Goal: Check status: Check status

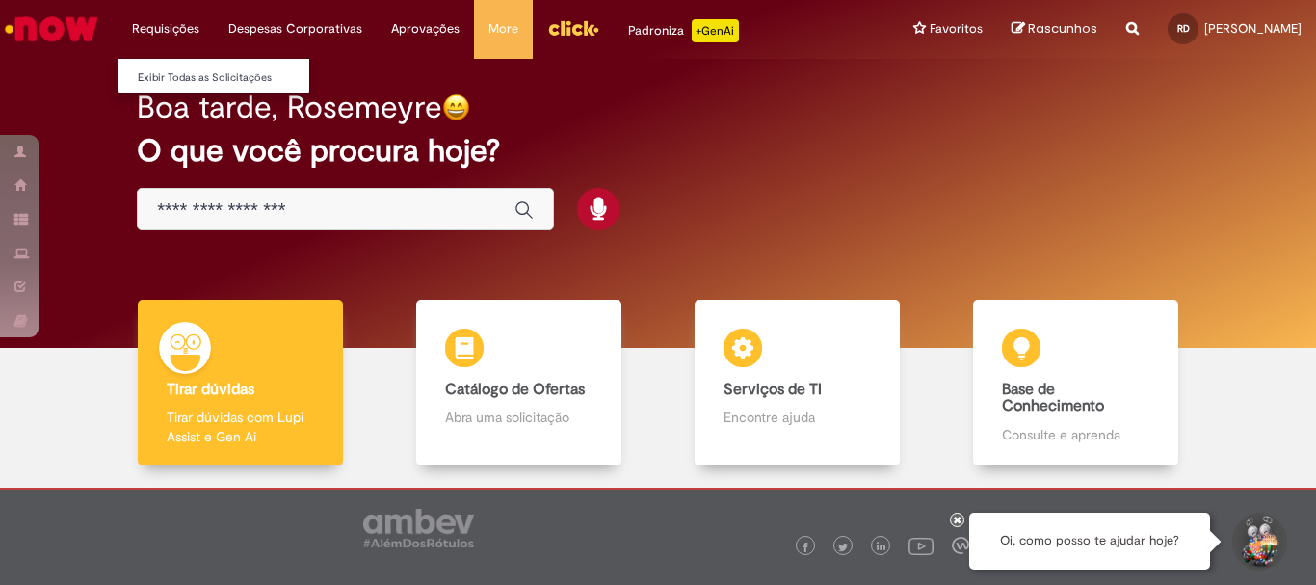
click at [167, 33] on li "Requisições Exibir Todas as Solicitações" at bounding box center [166, 29] width 96 height 58
click at [184, 28] on li "Requisições Exibir Todas as Solicitações" at bounding box center [166, 29] width 96 height 58
click at [169, 61] on ul "Exibir Todas as Solicitações" at bounding box center [214, 76] width 193 height 37
click at [169, 68] on link "Exibir Todas as Solicitações" at bounding box center [225, 77] width 212 height 21
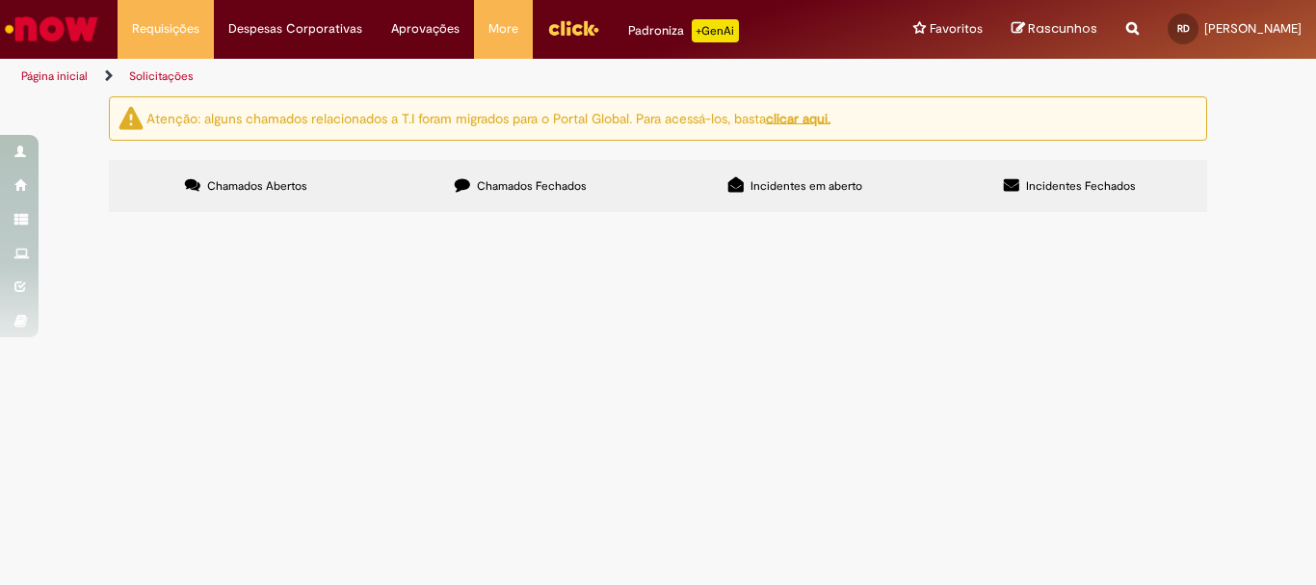
click at [321, 432] on main "Solicitações Atenção: alguns chamados relacionados a T.I foram migrados para o …" at bounding box center [658, 339] width 1316 height 489
click at [572, 175] on label "Chamados Fechados" at bounding box center [520, 186] width 275 height 52
click at [0, 0] on span "reembolso referente a vacina Prevenar 13" at bounding box center [0, 0] width 0 height 0
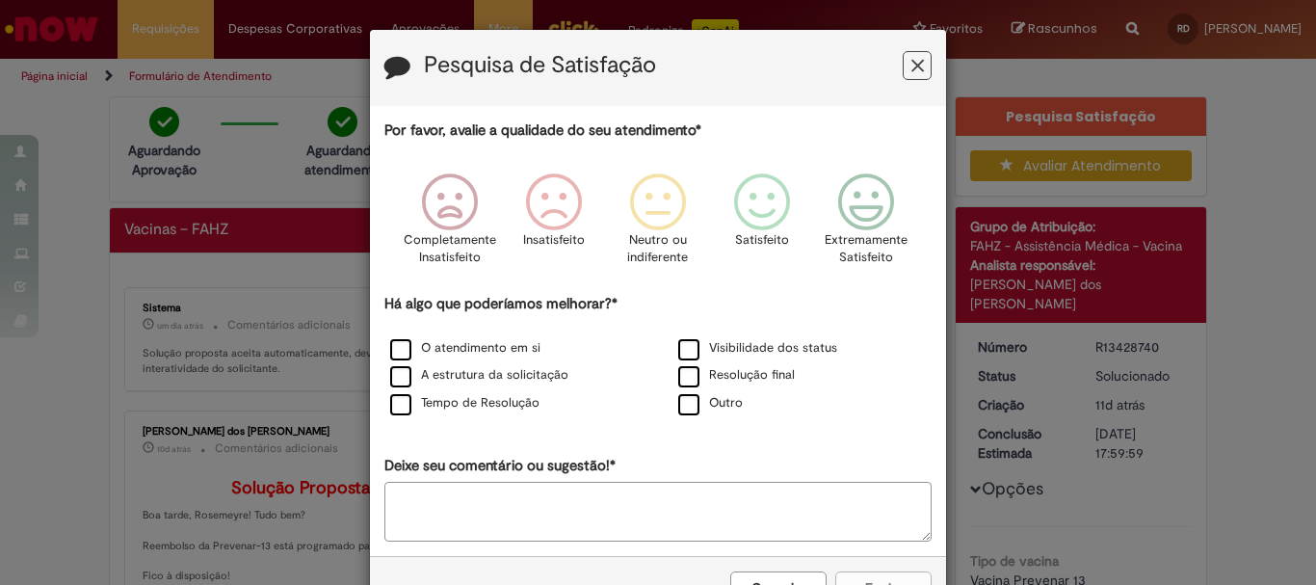
click at [916, 66] on icon "Feedback" at bounding box center [917, 66] width 13 height 20
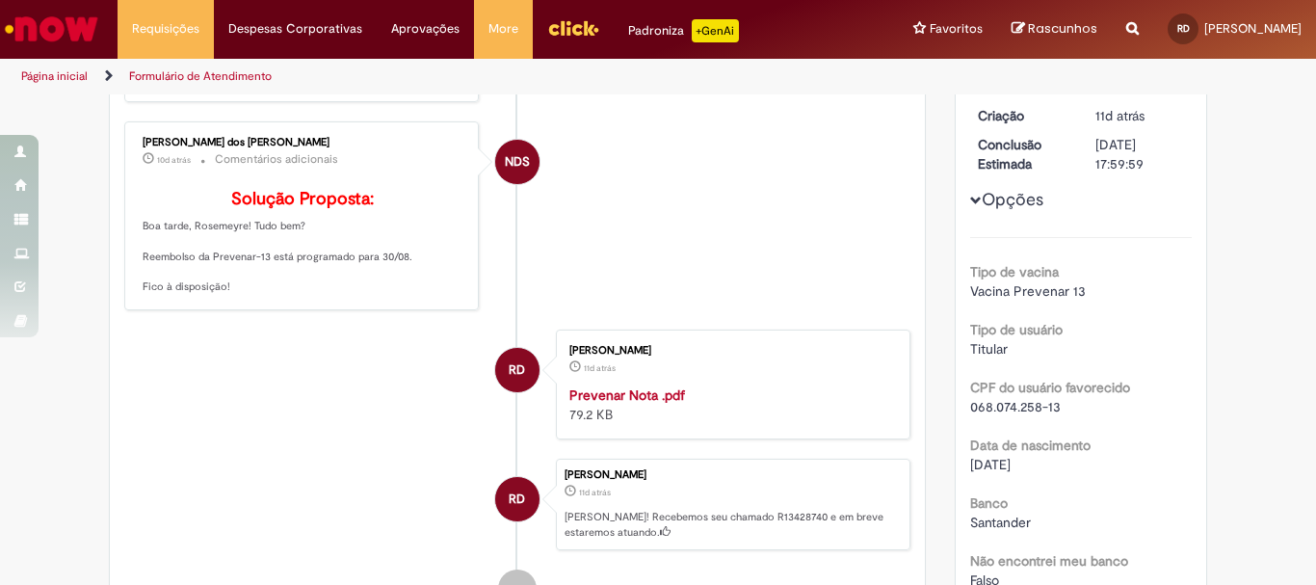
scroll to position [385, 0]
